Goal: Browse casually: Explore the website without a specific task or goal

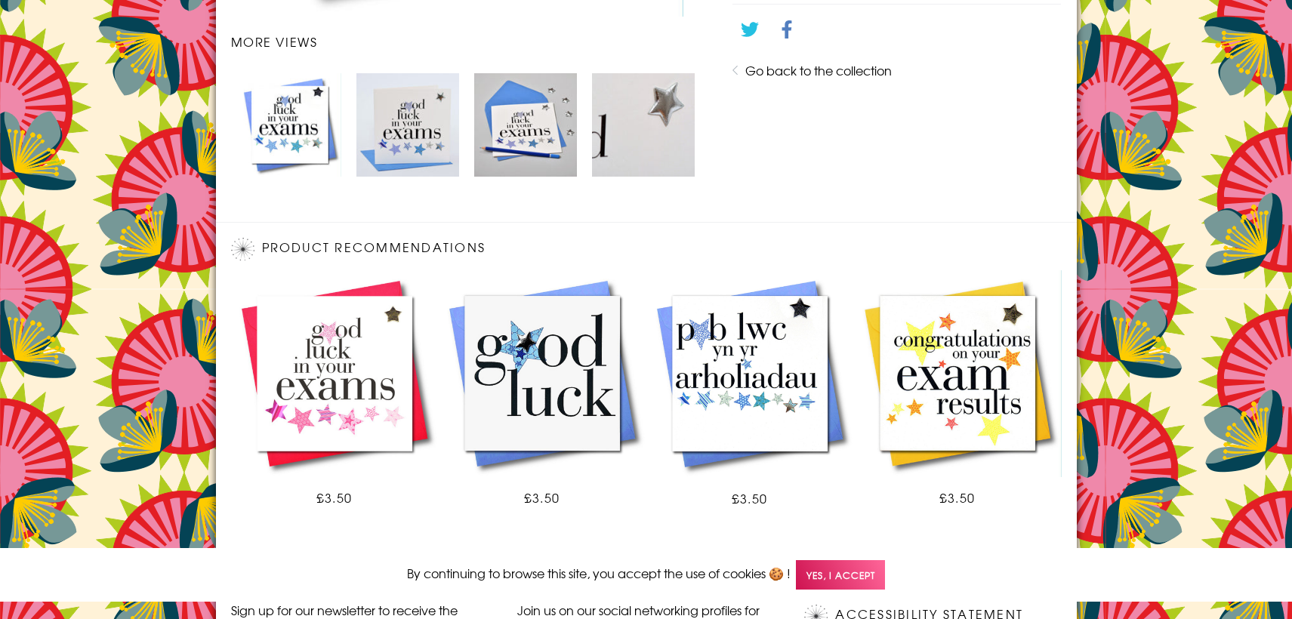
scroll to position [939, 0]
